Goal: Transaction & Acquisition: Purchase product/service

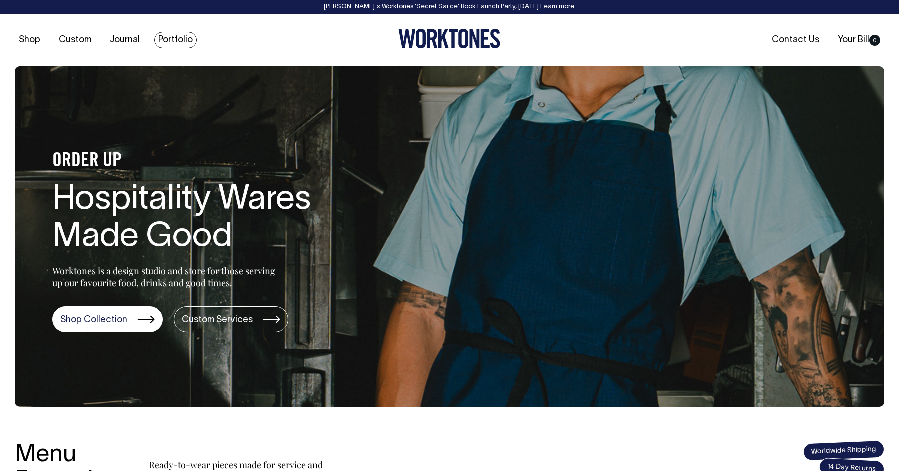
click at [172, 45] on link "Portfolio" at bounding box center [175, 40] width 42 height 16
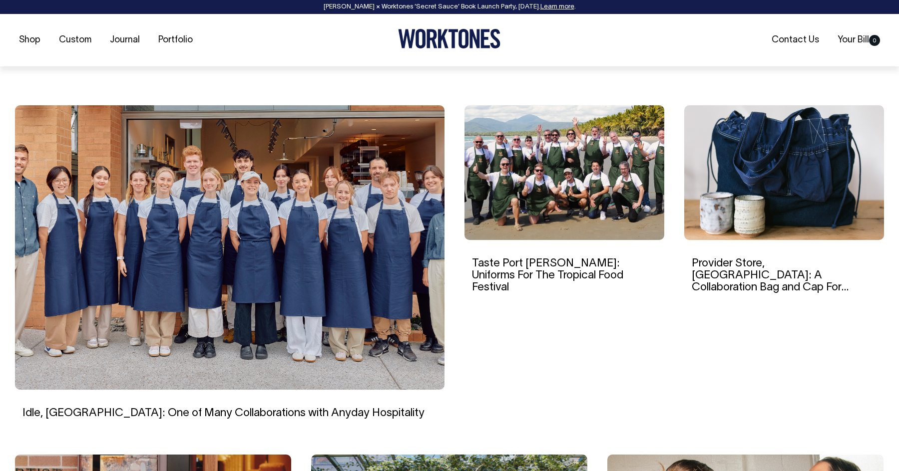
click at [361, 175] on img at bounding box center [229, 247] width 429 height 285
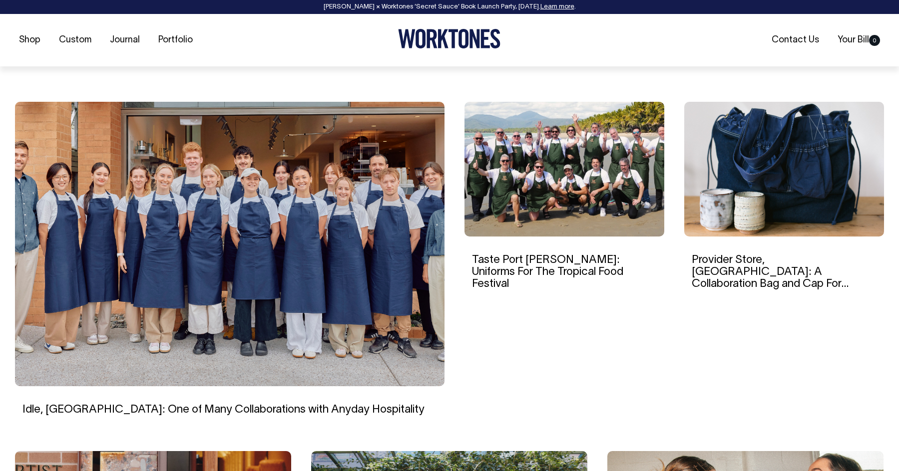
scroll to position [264, 0]
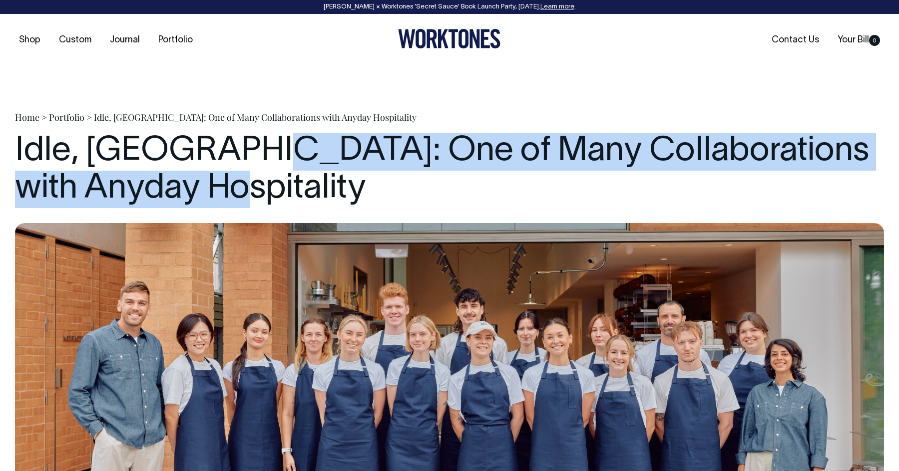
drag, startPoint x: 246, startPoint y: 147, endPoint x: 240, endPoint y: 185, distance: 38.9
click at [240, 185] on h1 "Idle, Brisbane: One of Many Collaborations with Anyday Hospitality" at bounding box center [449, 170] width 869 height 75
copy h1 "One of Many Collaborations with Anyday Hospitality"
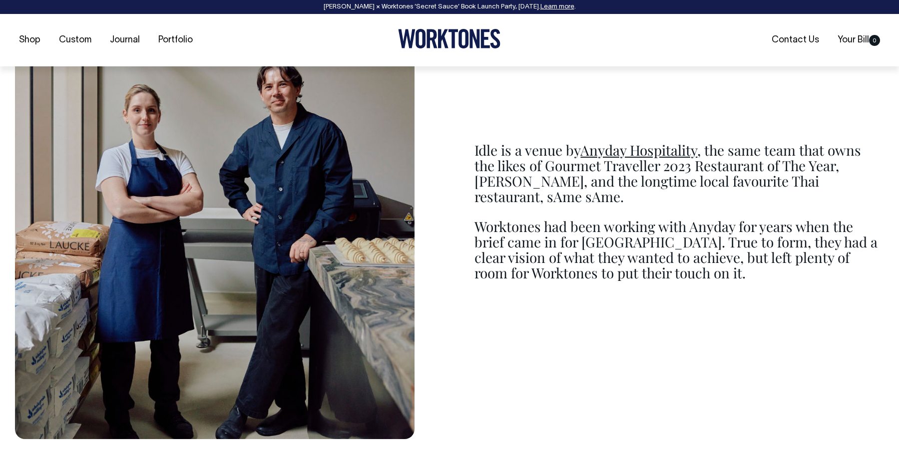
scroll to position [1196, 0]
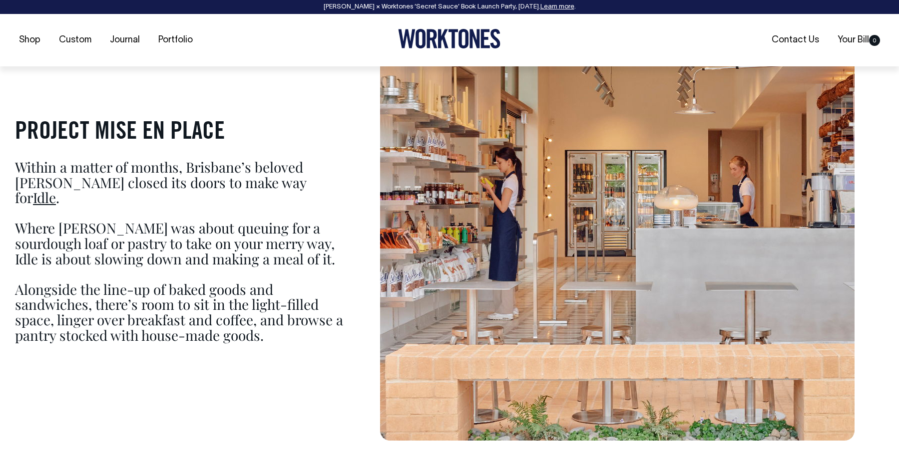
click at [44, 221] on p "Where Agnes was about queuing for a sourdough loaf or pastry to take on your me…" at bounding box center [180, 244] width 330 height 46
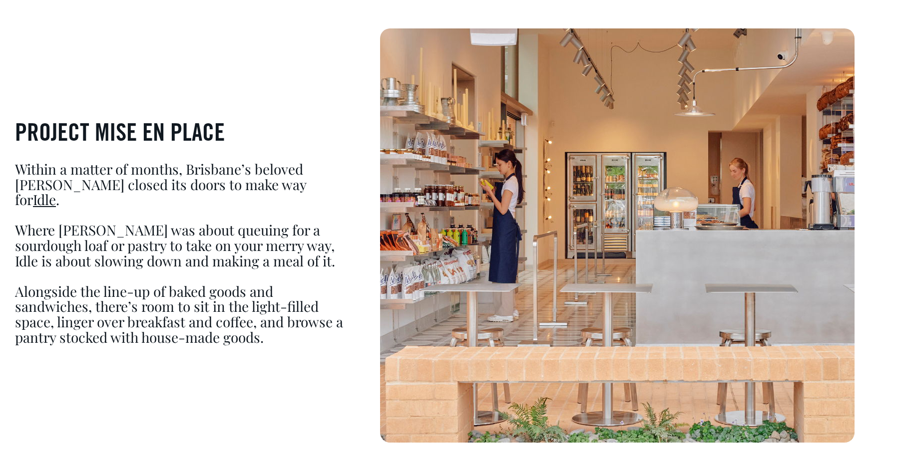
scroll to position [668, 0]
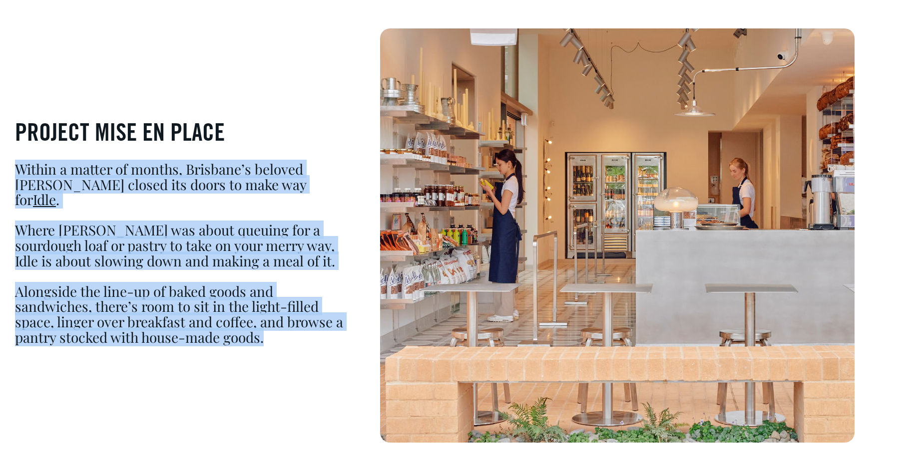
drag, startPoint x: 292, startPoint y: 338, endPoint x: 20, endPoint y: 179, distance: 314.4
click at [20, 179] on div "PROJECT MISE EN PLACE Within a matter of months, Brisbane’s beloved Agnes Baker…" at bounding box center [180, 235] width 330 height 249
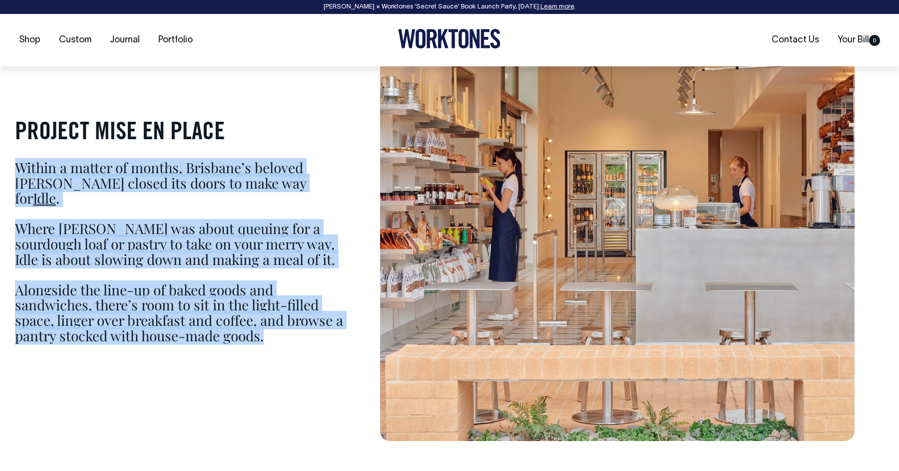
copy div "Within a matter of months, Brisbane’s beloved Agnes Bakery closed its doors to …"
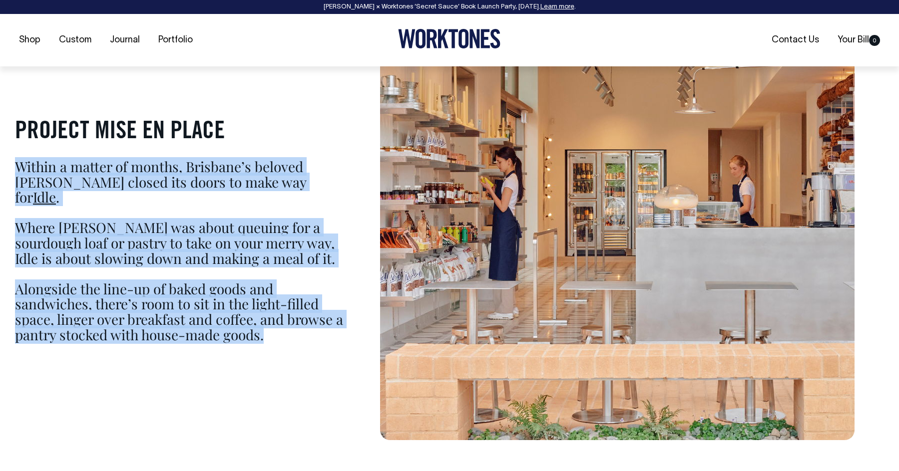
scroll to position [671, 0]
click at [279, 238] on p "Where Agnes was about queuing for a sourdough loaf or pastry to take on your me…" at bounding box center [180, 243] width 330 height 46
drag, startPoint x: 184, startPoint y: 234, endPoint x: 9, endPoint y: 174, distance: 184.9
copy div "Within a matter of months, Brisbane’s beloved Agnes Bakery closed its doors to …"
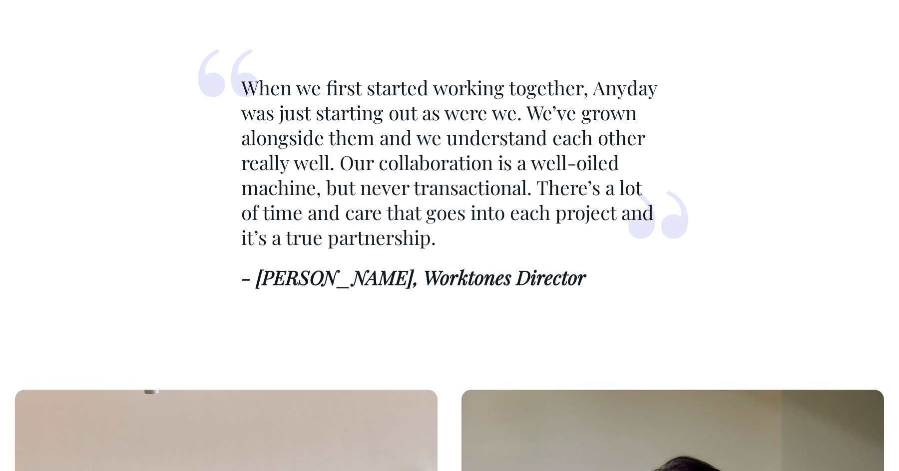
scroll to position [1679, 0]
click at [274, 105] on p "When we first started working together, Anyday was just starting out as were we…" at bounding box center [449, 162] width 416 height 174
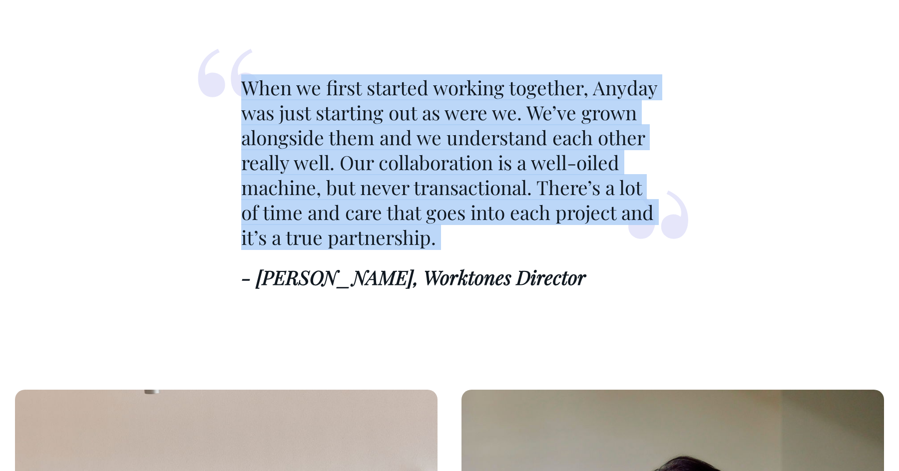
click at [274, 105] on p "When we first started working together, Anyday was just starting out as were we…" at bounding box center [449, 162] width 416 height 174
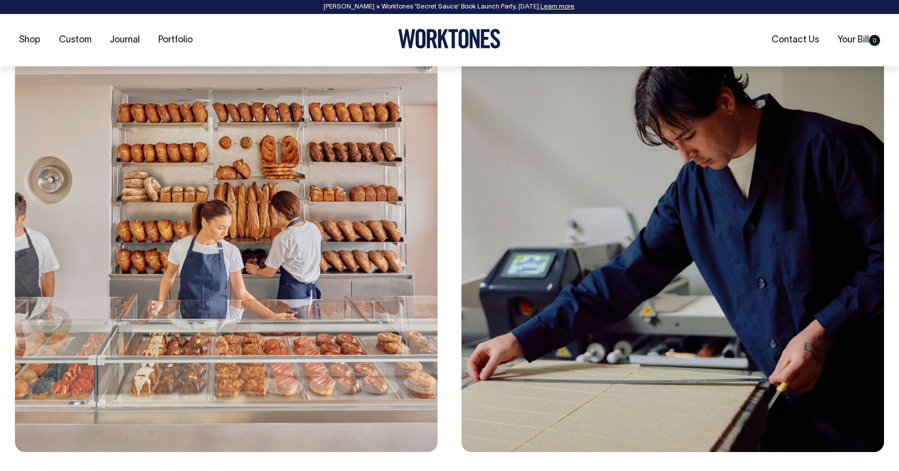
scroll to position [2097, 0]
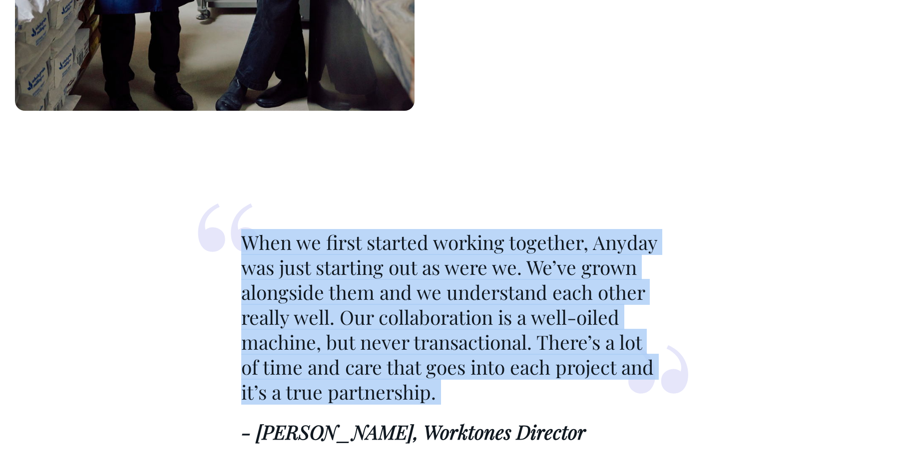
click at [425, 325] on p "When we first started working together, Anyday was just starting out as were we…" at bounding box center [449, 317] width 416 height 174
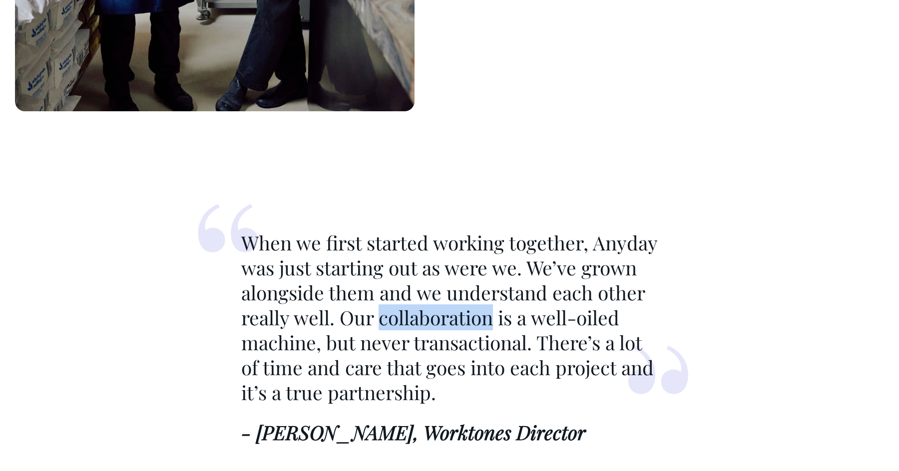
click at [425, 325] on p "When we first started working together, Anyday was just starting out as were we…" at bounding box center [449, 318] width 416 height 174
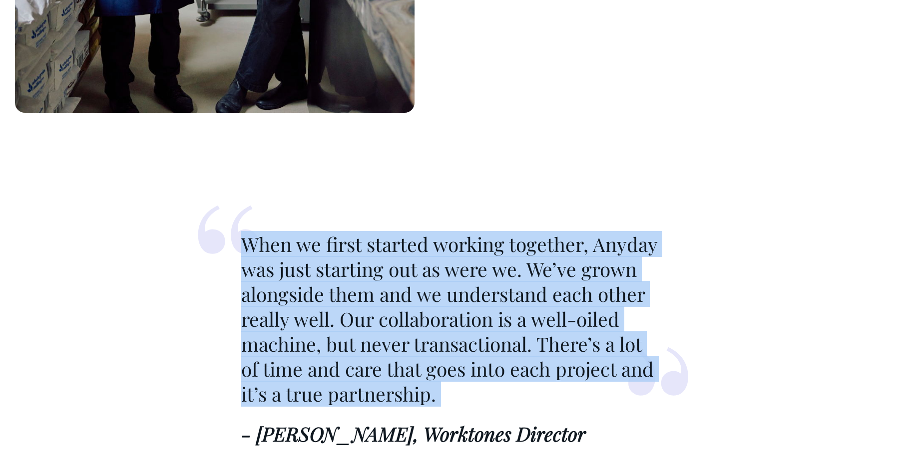
click at [425, 325] on p "When we first started working together, Anyday was just starting out as were we…" at bounding box center [449, 319] width 416 height 174
click at [425, 325] on p "When we first started working together, Anyday was just starting out as were we…" at bounding box center [449, 320] width 416 height 174
copy blockquote "When we first started working together, Anyday was just starting out as were we…"
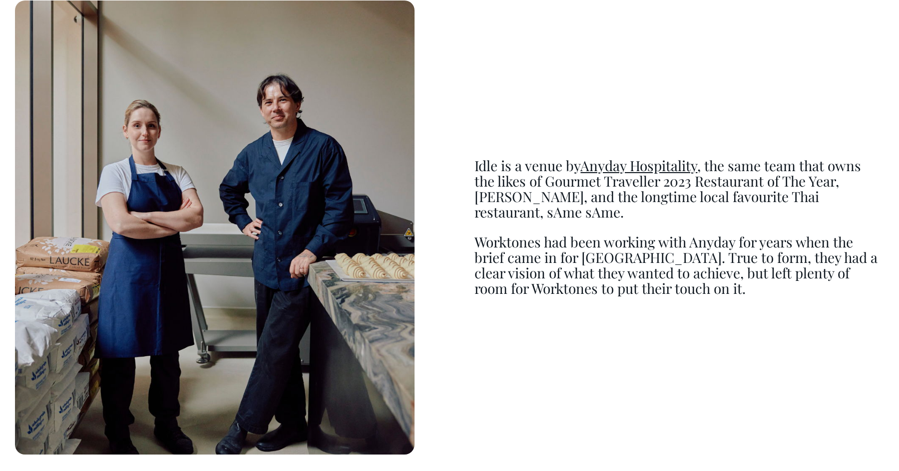
scroll to position [1180, 0]
click at [493, 188] on p "Idle is a venue by Anyday Hospitality , the same team that owns the likes of Go…" at bounding box center [678, 189] width 409 height 61
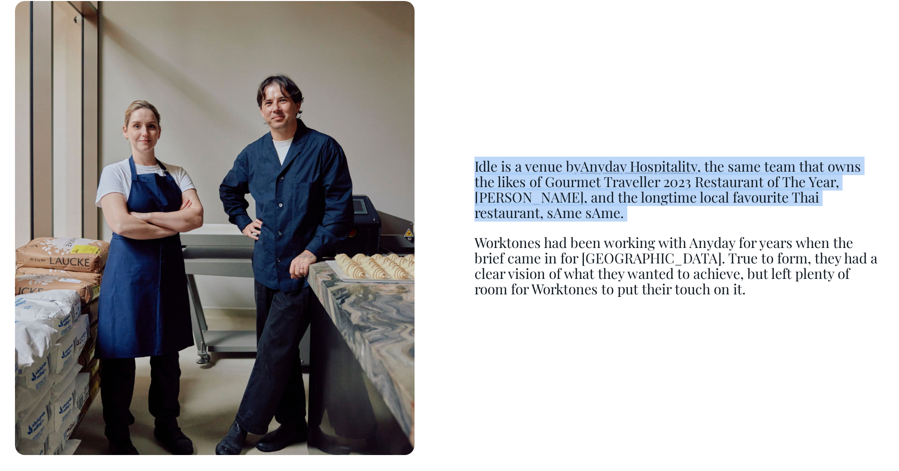
click at [493, 188] on p "Idle is a venue by Anyday Hospitality , the same team that owns the likes of Go…" at bounding box center [678, 189] width 409 height 61
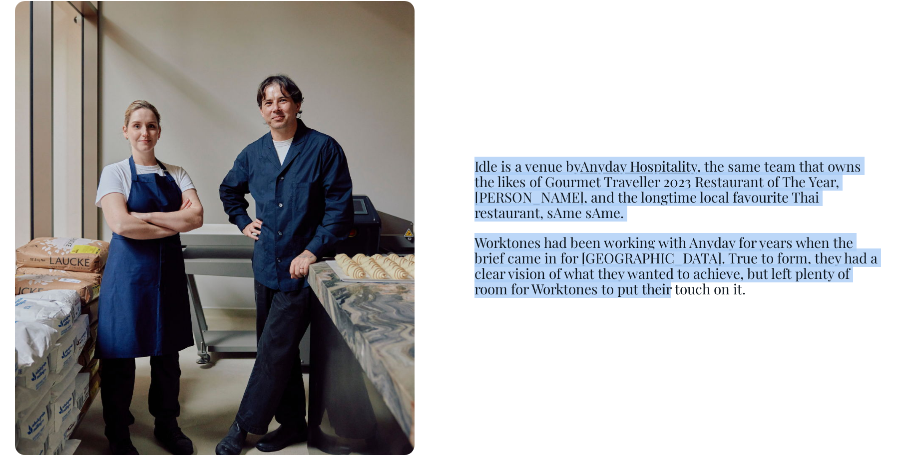
drag, startPoint x: 753, startPoint y: 298, endPoint x: 466, endPoint y: 166, distance: 315.4
click at [466, 166] on div "Idle is a venue by Anyday Hospitality , the same team that owns the likes of Go…" at bounding box center [449, 228] width 869 height 454
copy div "Idle is a venue by Anyday Hospitality , the same team that owns the likes of Go…"
click at [708, 294] on p "Worktones had been working with Anyday for years when the brief came in for Idl…" at bounding box center [678, 265] width 409 height 61
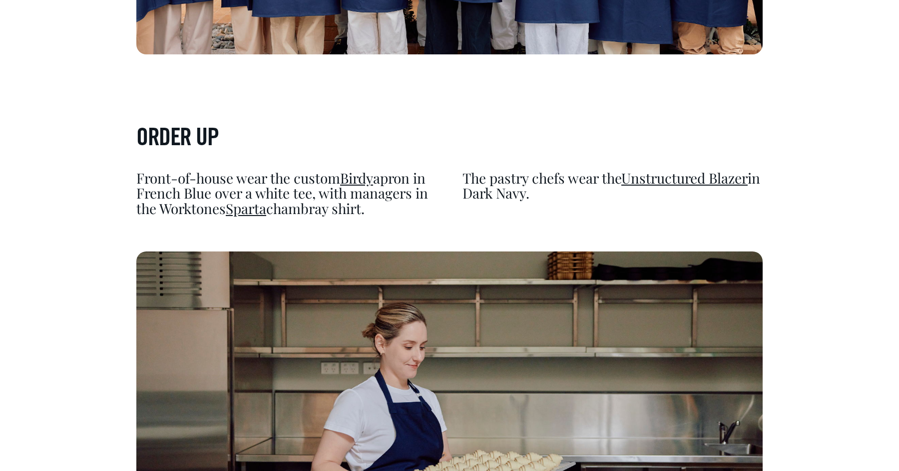
scroll to position [3195, 0]
click at [353, 175] on p "Front-of-house wear the custom Birdy apron in French Blue over a white tee, wit…" at bounding box center [286, 194] width 300 height 46
drag, startPoint x: 321, startPoint y: 163, endPoint x: 379, endPoint y: 176, distance: 59.8
click at [379, 176] on p "Front-of-house wear the custom Birdy apron in French Blue over a white tee, wit…" at bounding box center [286, 194] width 300 height 46
copy p "with managers in the Worktones Sparta chambray shirt."
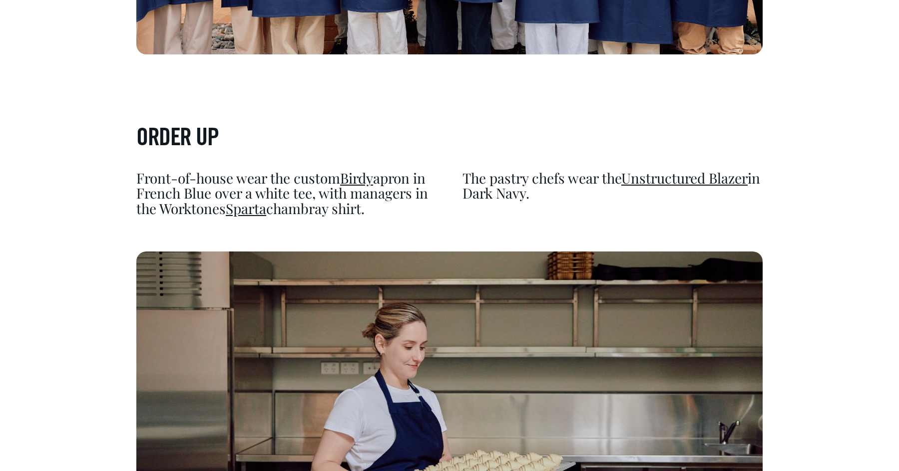
click at [383, 175] on p "Front-of-house wear the custom Birdy apron in French Blue over a white tee, wit…" at bounding box center [286, 194] width 300 height 46
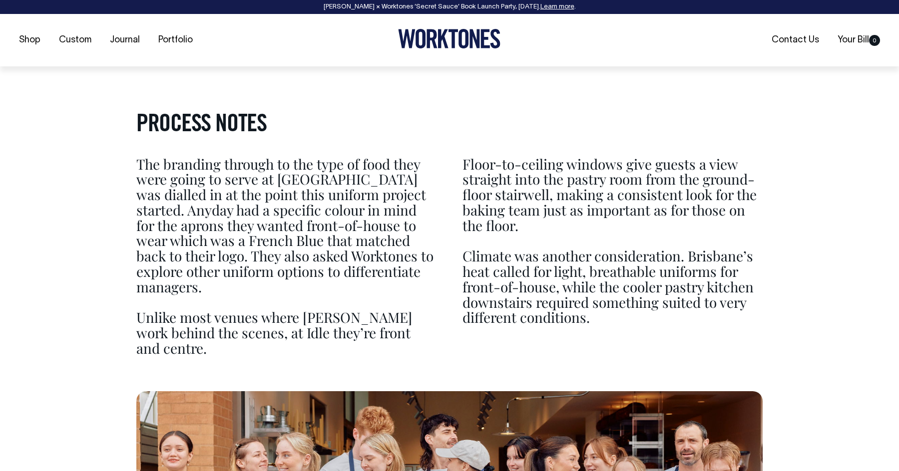
scroll to position [2519, 0]
click at [311, 316] on p "Unlike most venues where bakers work behind the scenes, at Idle they’re front a…" at bounding box center [286, 333] width 300 height 46
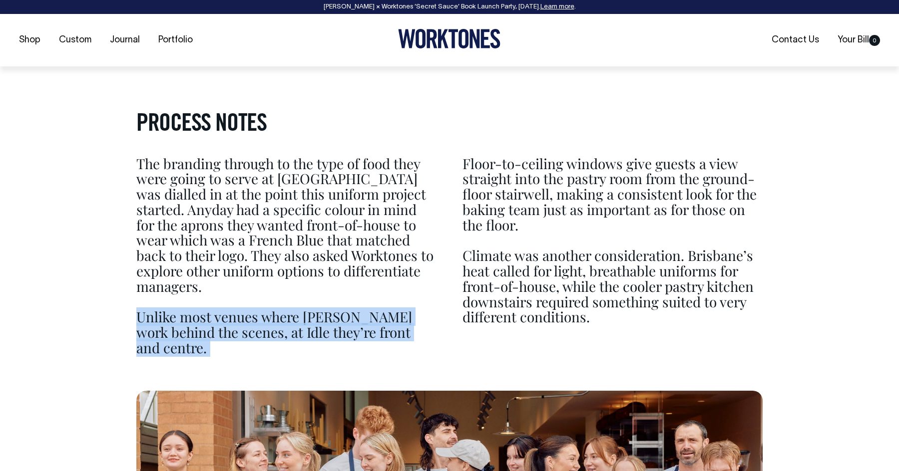
click at [311, 316] on p "Unlike most venues where bakers work behind the scenes, at Idle they’re front a…" at bounding box center [286, 333] width 300 height 46
click at [264, 310] on p "Unlike most venues where bakers work behind the scenes, at Idle they’re front a…" at bounding box center [286, 333] width 300 height 46
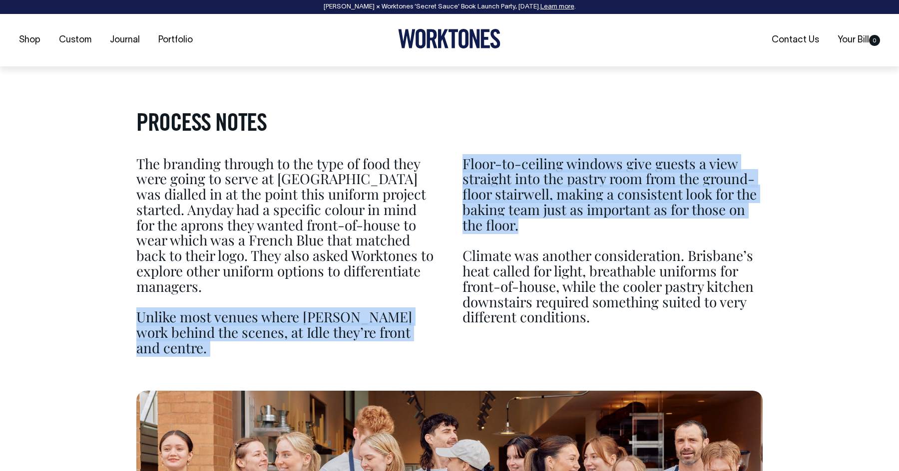
drag, startPoint x: 181, startPoint y: 305, endPoint x: 538, endPoint y: 221, distance: 366.7
click at [538, 221] on div "PROCESS NOTES The branding through to the type of food they were going to serve…" at bounding box center [449, 420] width 869 height 690
copy div "Unlike most venues where bakers work behind the scenes, at Idle they’re front a…"
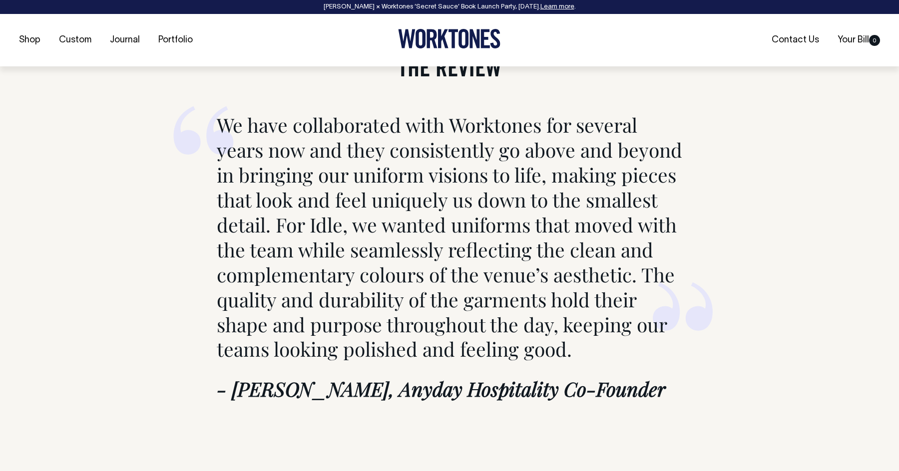
scroll to position [4422, 0]
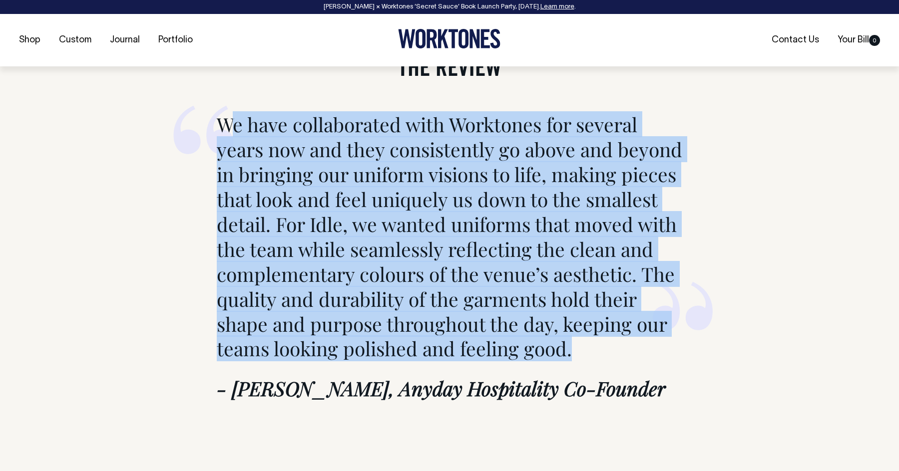
drag, startPoint x: 566, startPoint y: 317, endPoint x: 228, endPoint y: 101, distance: 401.6
click at [228, 112] on p "We have collaborated with Worktones for several years now and they consistently…" at bounding box center [449, 236] width 465 height 249
drag, startPoint x: 217, startPoint y: 96, endPoint x: 577, endPoint y: 310, distance: 417.9
click at [577, 310] on p "We have collaborated with Worktones for several years now and they consistently…" at bounding box center [449, 236] width 465 height 249
copy p "We have collaborated with Worktones for several years now and they consistently…"
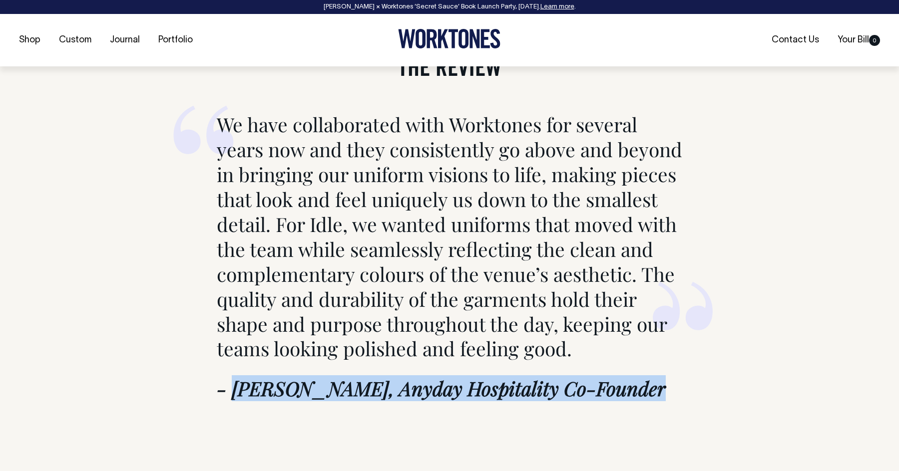
drag, startPoint x: 233, startPoint y: 355, endPoint x: 636, endPoint y: 366, distance: 403.0
click at [636, 366] on blockquote "We have collaborated with Worktones for several years now and they consistently…" at bounding box center [449, 247] width 535 height 329
copy cite "Bianca Marchi, Anyday Hospitality Co-Founder"
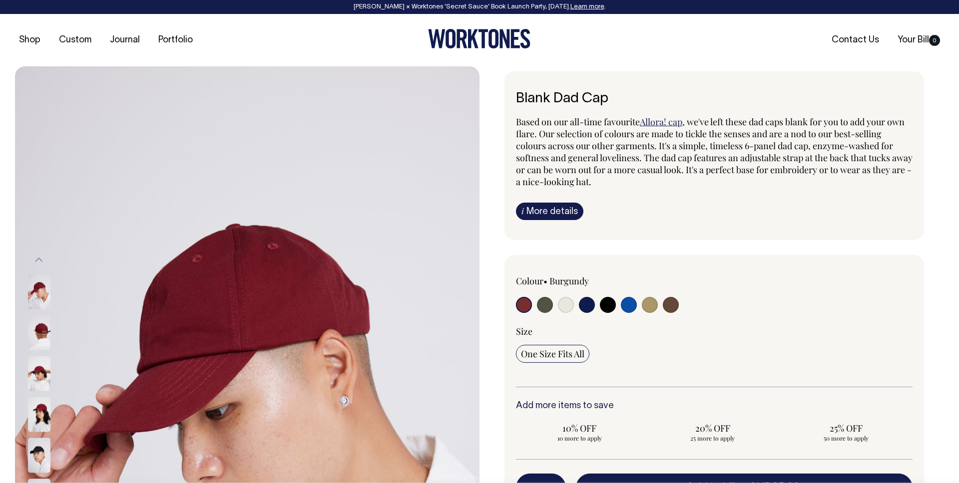
click at [672, 303] on input "radio" at bounding box center [671, 305] width 16 height 16
radio input "true"
select select "Espresso"
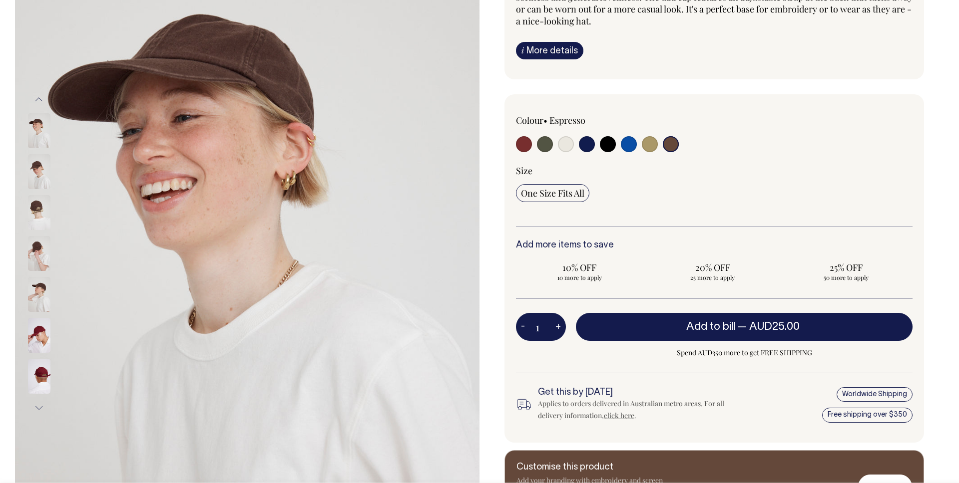
scroll to position [1, 0]
drag, startPoint x: 547, startPoint y: 331, endPoint x: 527, endPoint y: 330, distance: 19.5
click at [527, 330] on div "1 - +" at bounding box center [541, 327] width 50 height 28
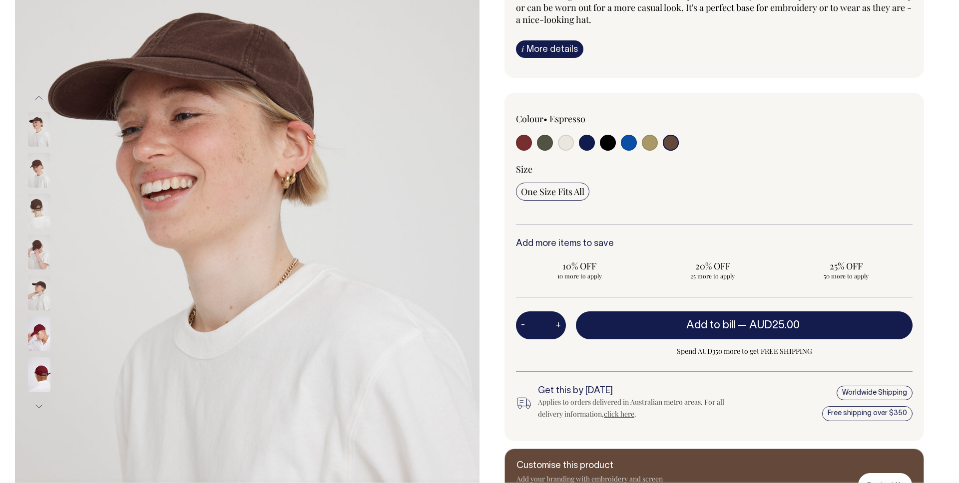
scroll to position [0, 0]
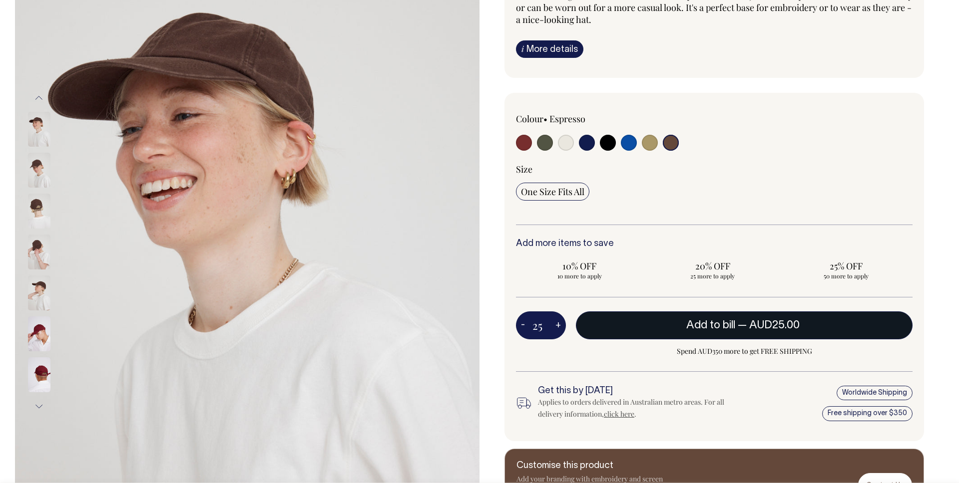
type input "25"
radio input "true"
type input "25"
click at [829, 326] on button "Add to bill — AUD25.00 AUD20.00" at bounding box center [744, 326] width 336 height 28
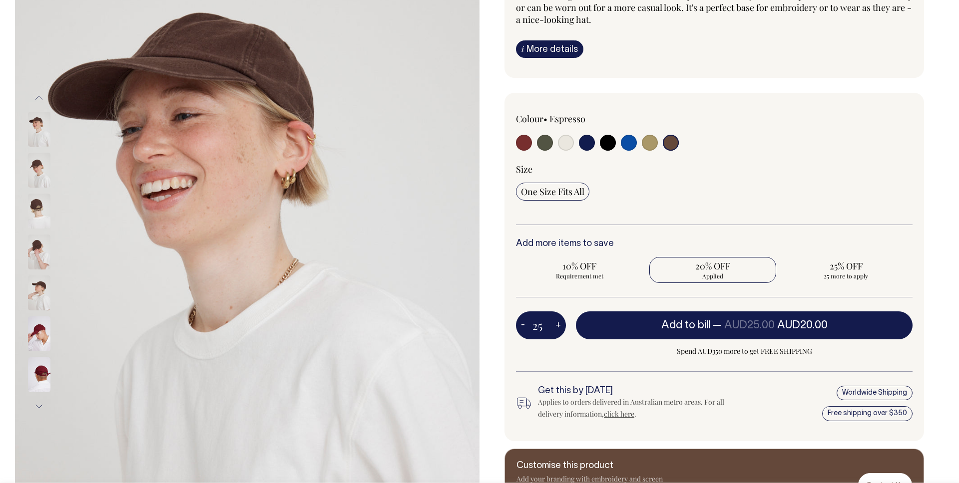
type input "1"
radio input "false"
type input "1"
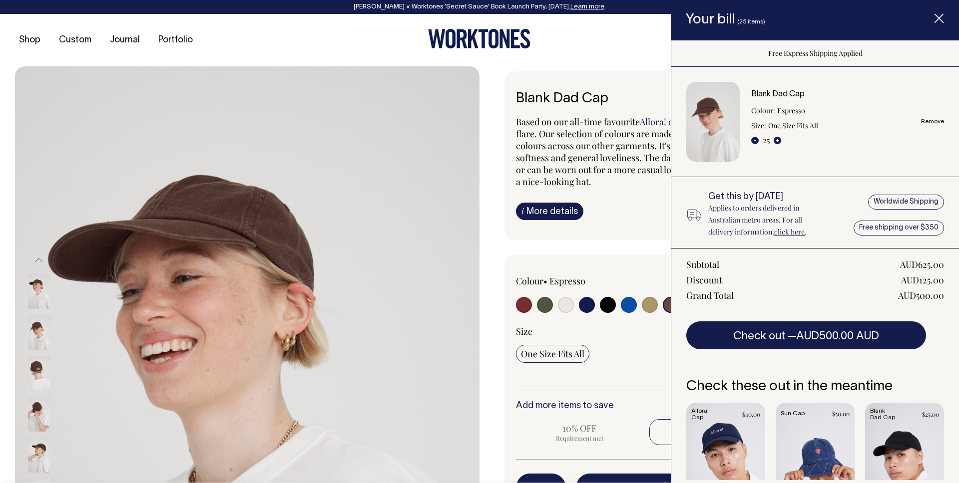
click at [937, 300] on div "AUD500.00" at bounding box center [921, 296] width 46 height 12
click at [922, 295] on div "AUD500.00" at bounding box center [921, 296] width 46 height 12
click at [929, 120] on link "Remove" at bounding box center [932, 121] width 23 height 6
radio input "false"
